Goal: Find specific page/section: Find specific page/section

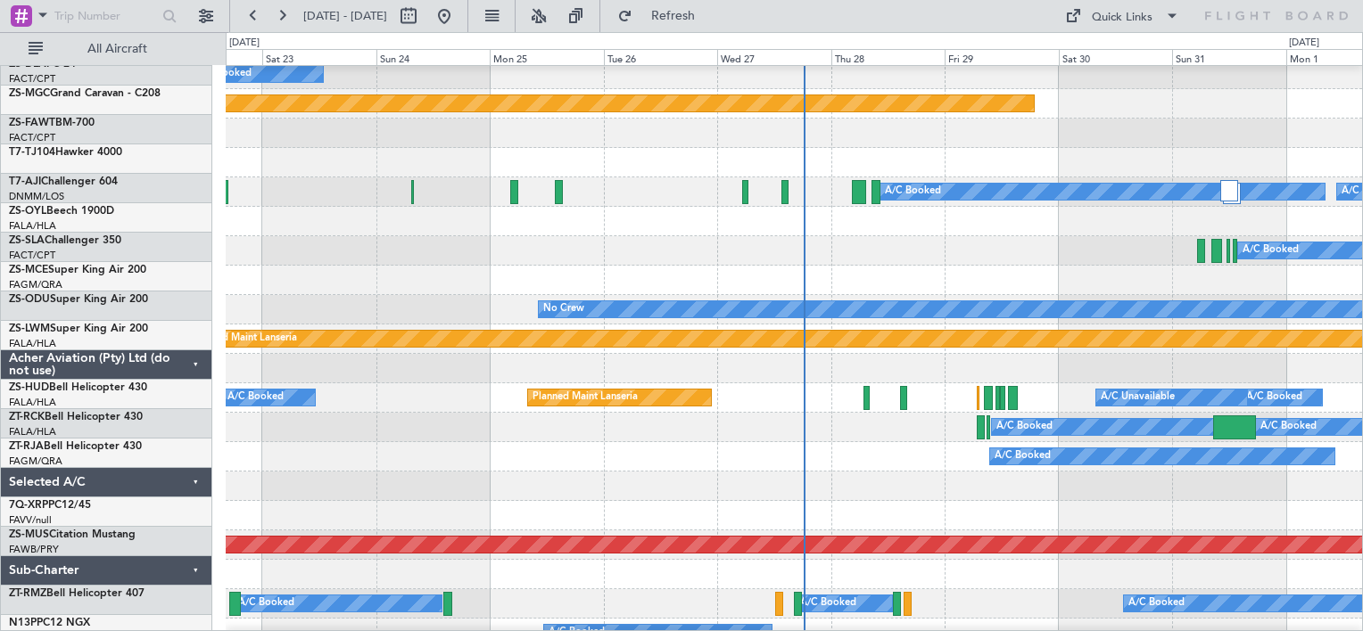
scroll to position [624, 0]
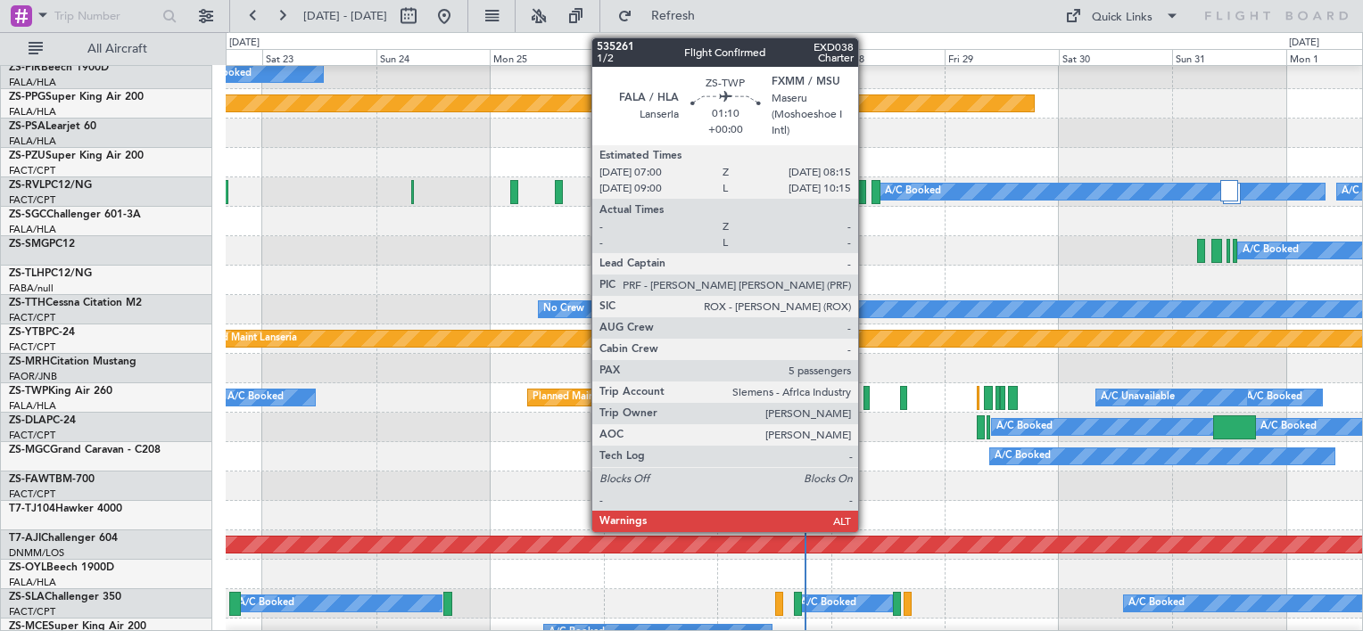
click at [866, 396] on div at bounding box center [866, 398] width 6 height 24
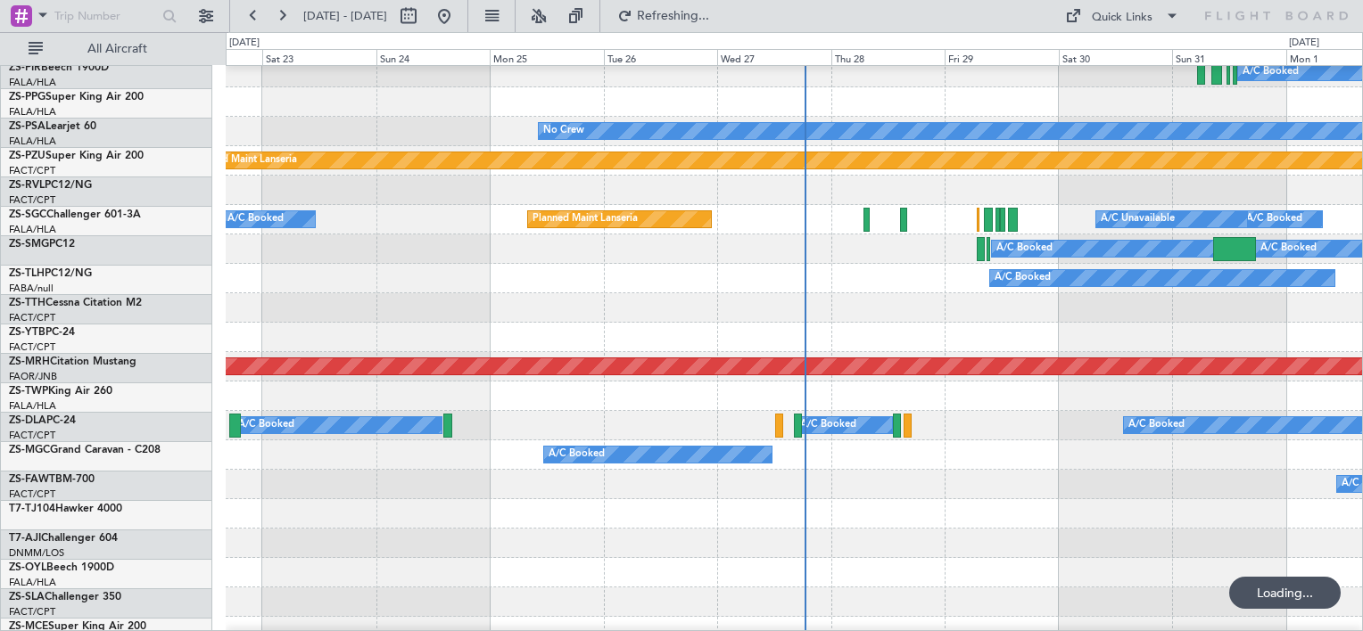
scroll to position [803, 0]
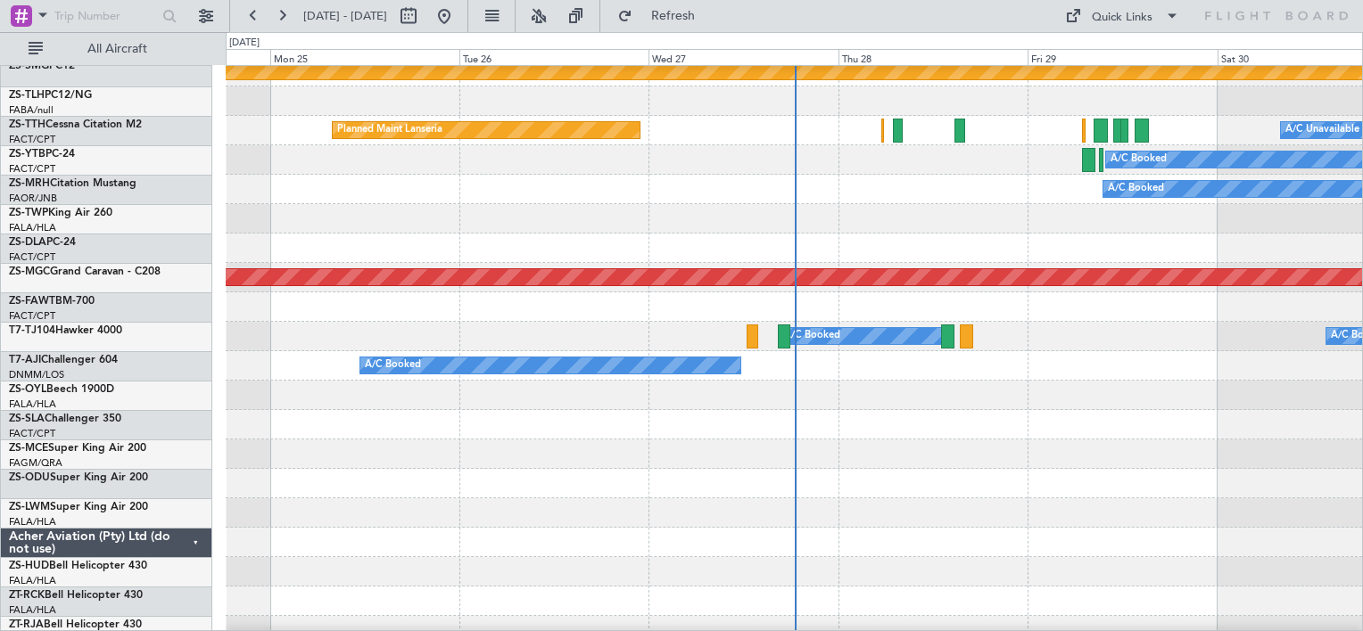
scroll to position [892, 0]
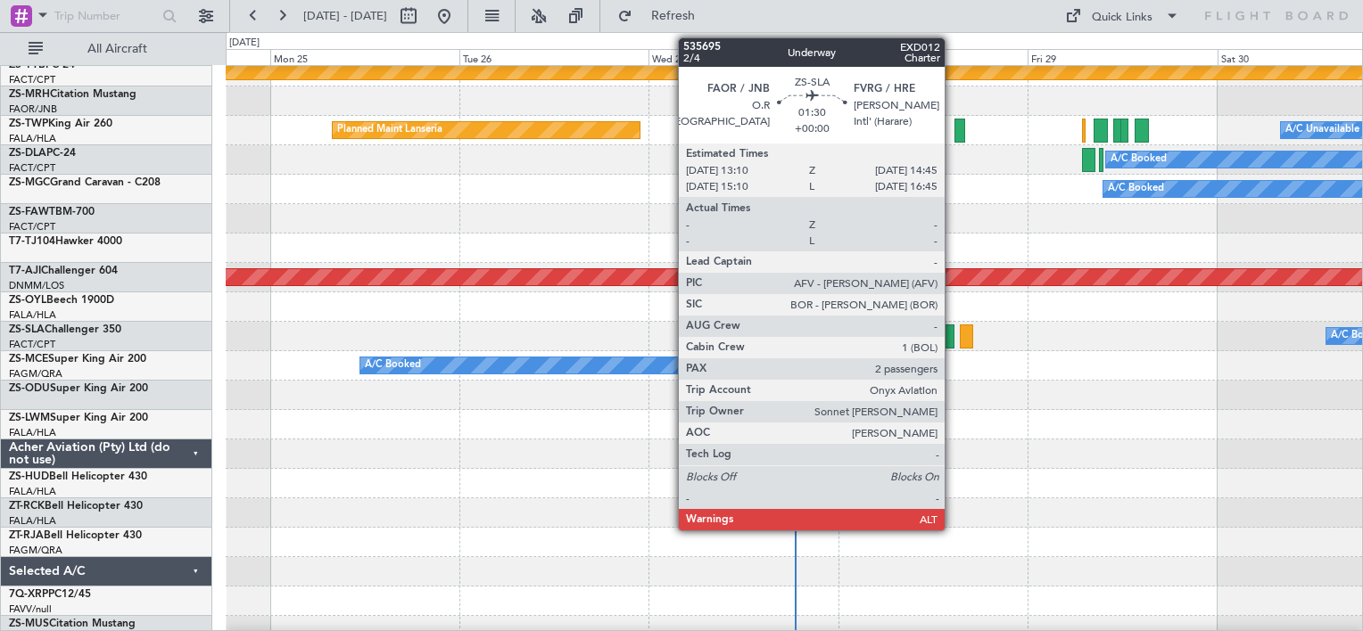
click at [953, 336] on div at bounding box center [947, 337] width 13 height 24
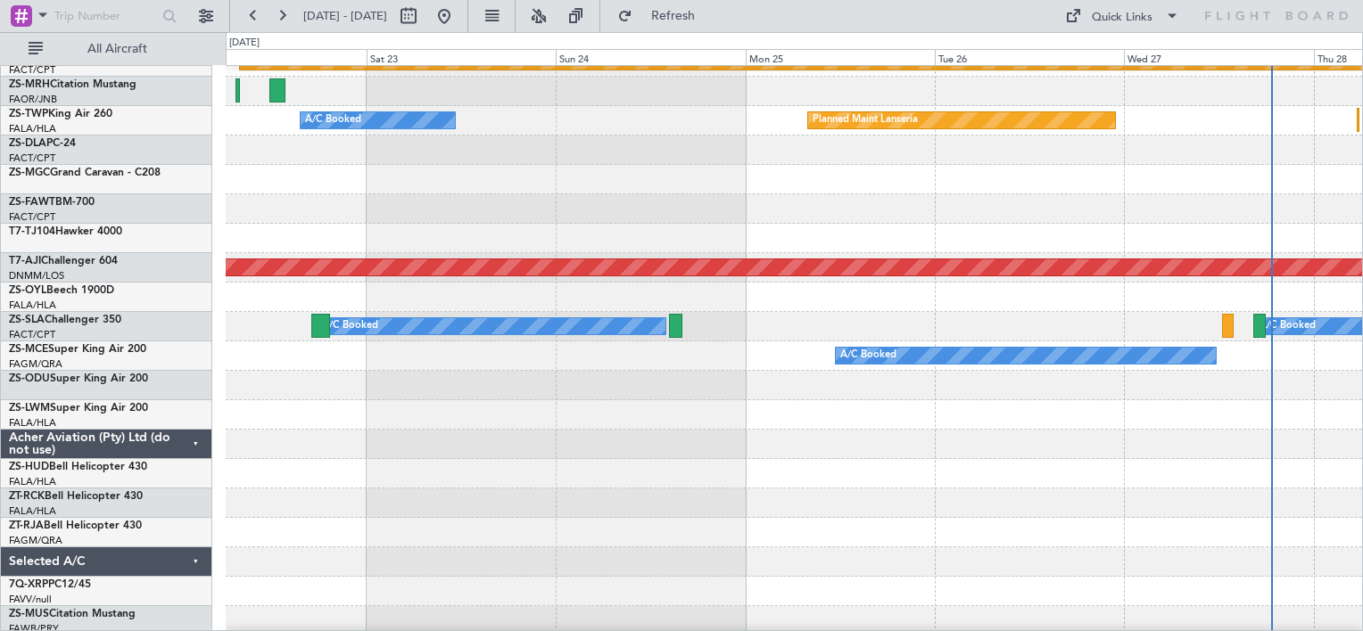
scroll to position [891, 0]
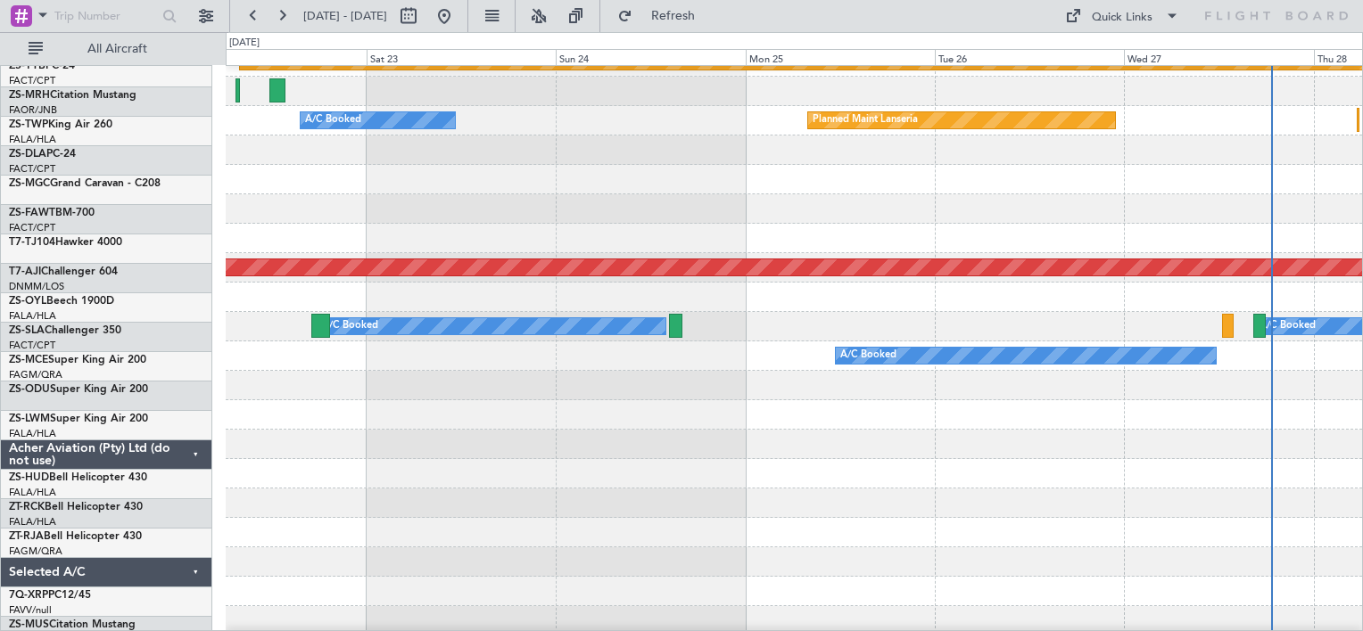
click at [1051, 391] on div at bounding box center [794, 385] width 1136 height 29
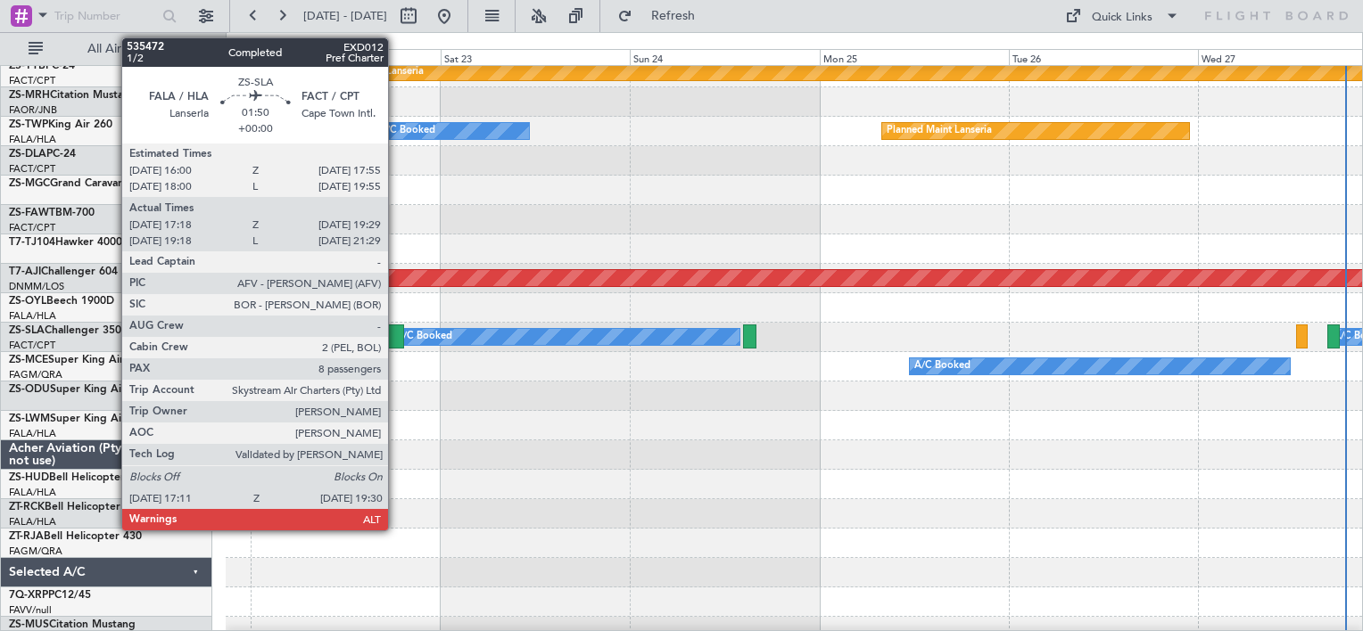
click at [396, 335] on div at bounding box center [394, 337] width 19 height 24
